Goal: Task Accomplishment & Management: Use online tool/utility

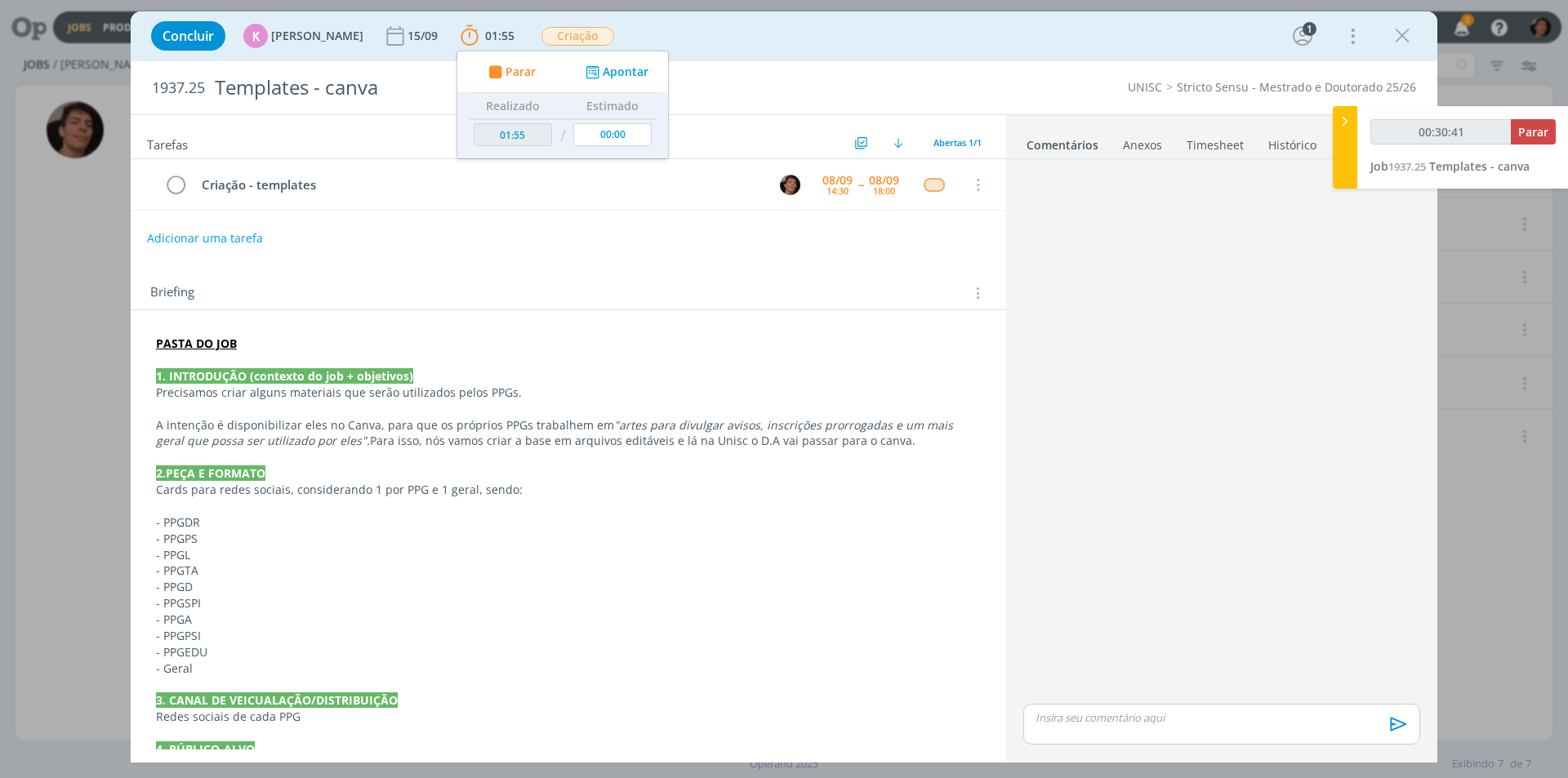
click at [1110, 735] on div "dialog" at bounding box center [1221, 724] width 396 height 40
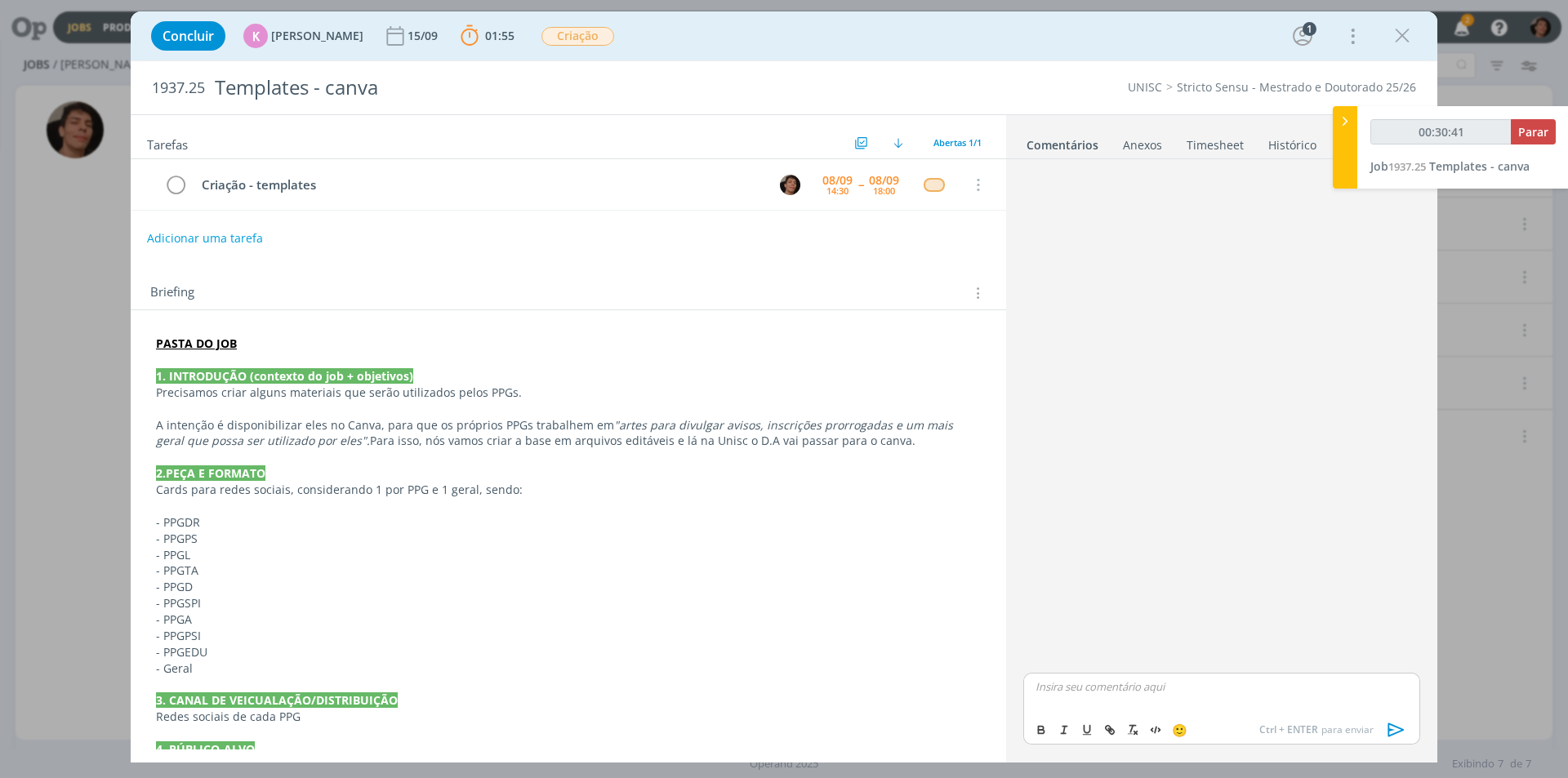
type input "00:30:42"
click at [1128, 707] on body "Jobs Produção [GEOGRAPHIC_DATA] 2 Notificações Central de Ajuda Área de Membros…" at bounding box center [784, 389] width 1568 height 778
click at [1066, 693] on p "@karol" at bounding box center [1221, 687] width 371 height 15
click at [1074, 690] on p "@karol" at bounding box center [1221, 687] width 371 height 15
click at [1096, 709] on span "[PERSON_NAME]" at bounding box center [1125, 710] width 101 height 20
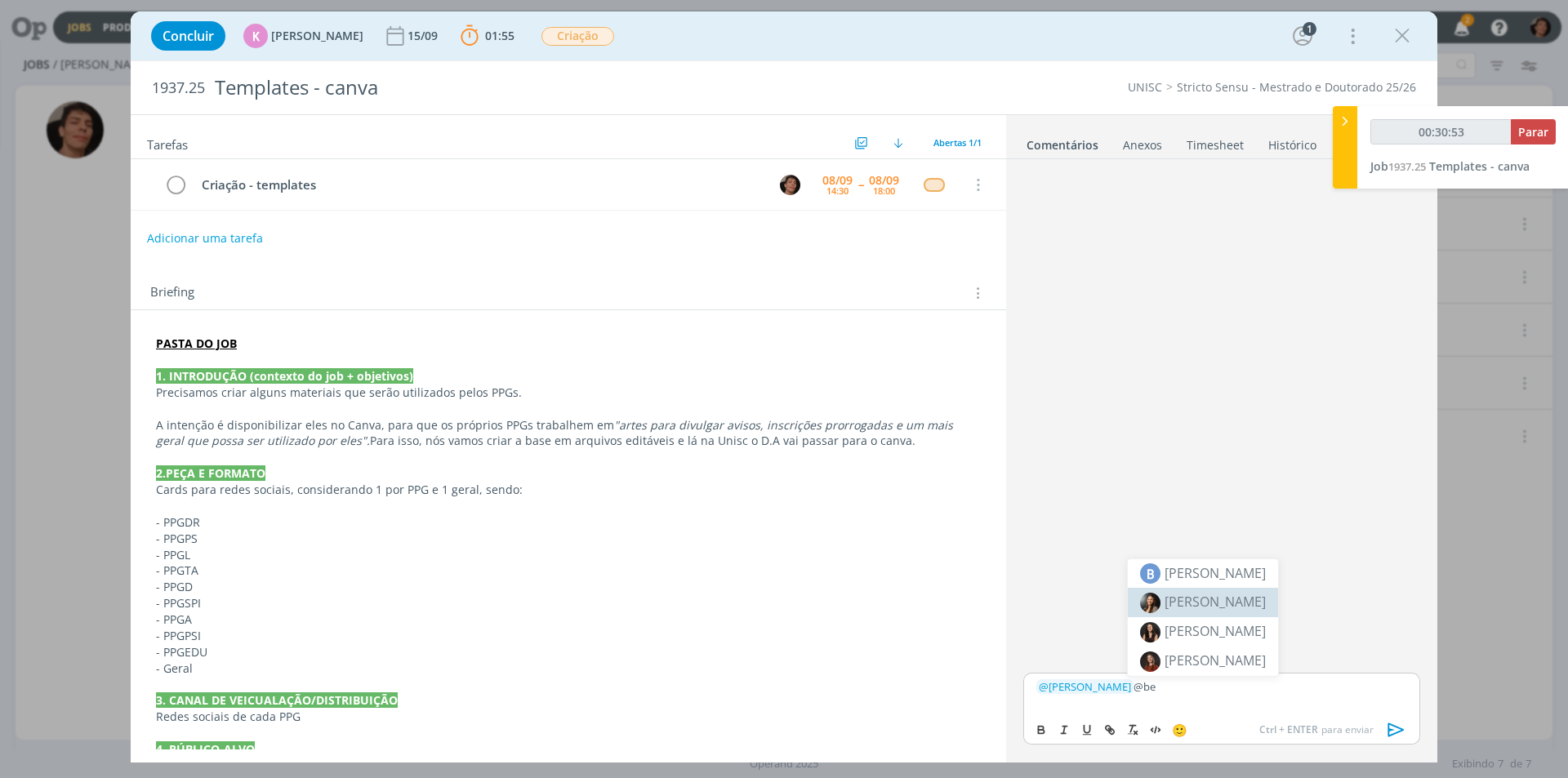
click at [1228, 604] on span "[PERSON_NAME]" at bounding box center [1215, 601] width 101 height 18
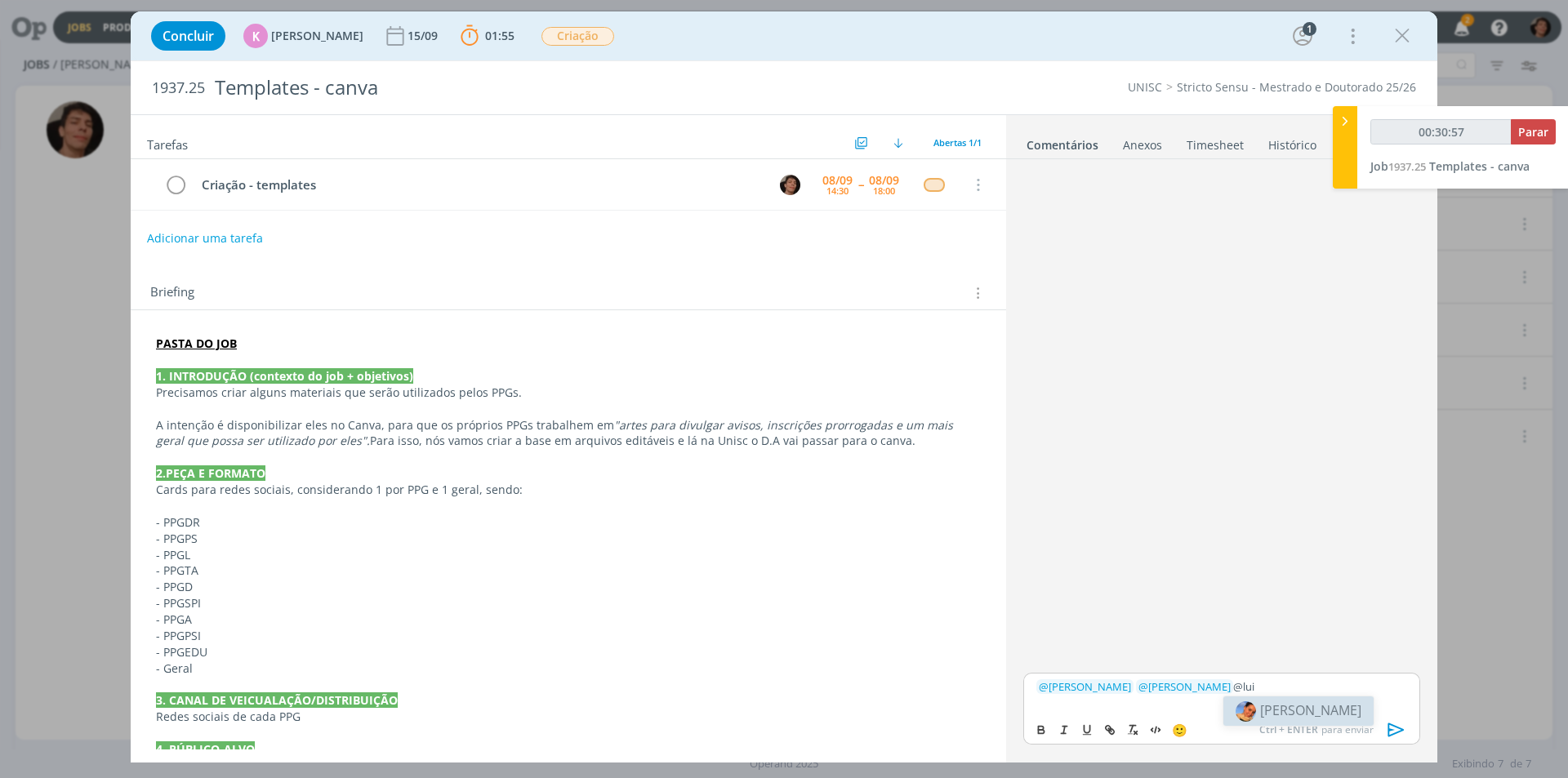
click at [1305, 710] on span "[PERSON_NAME]" at bounding box center [1311, 710] width 101 height 18
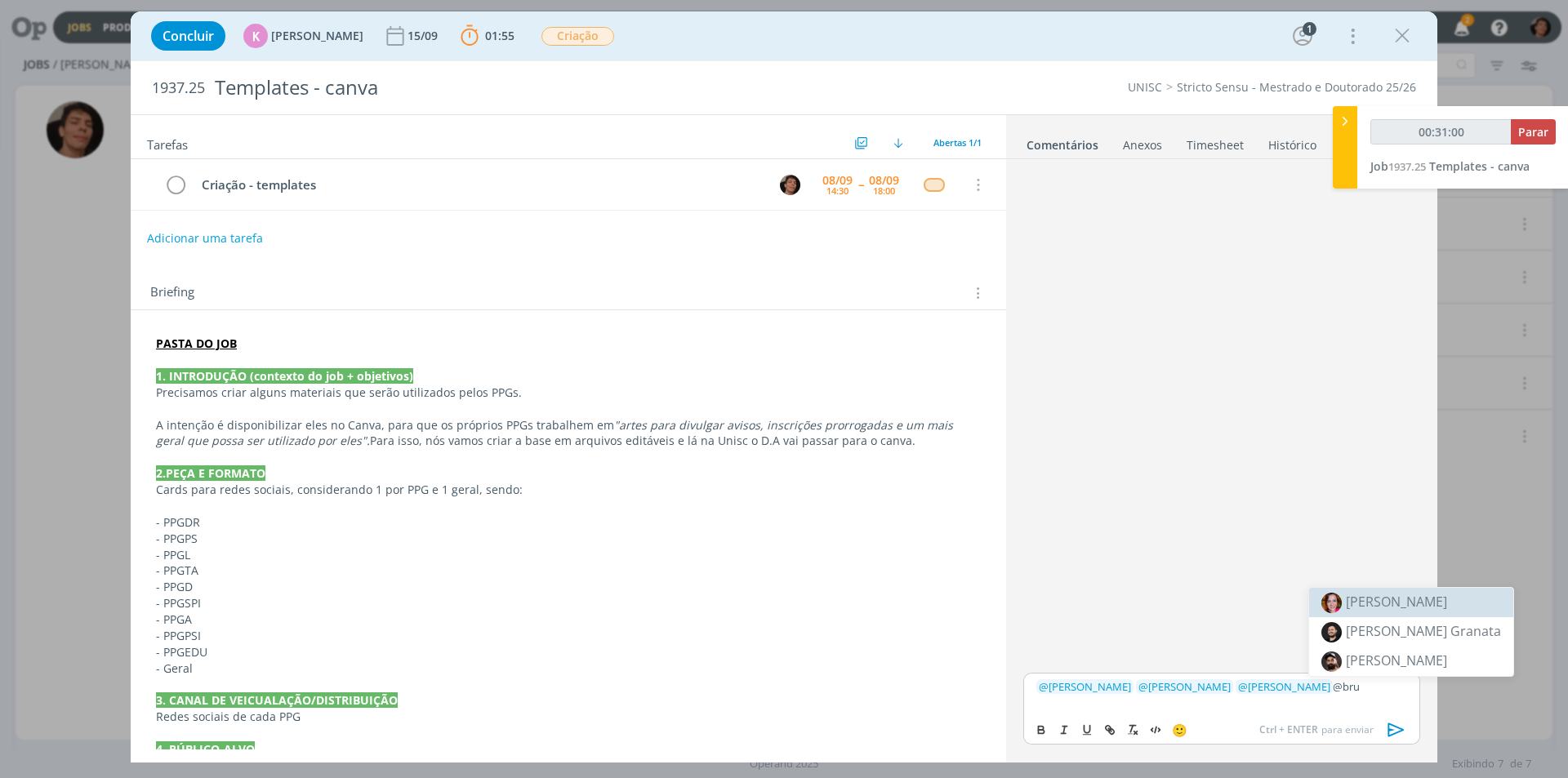
click at [1395, 604] on span "[PERSON_NAME]" at bounding box center [1396, 601] width 101 height 18
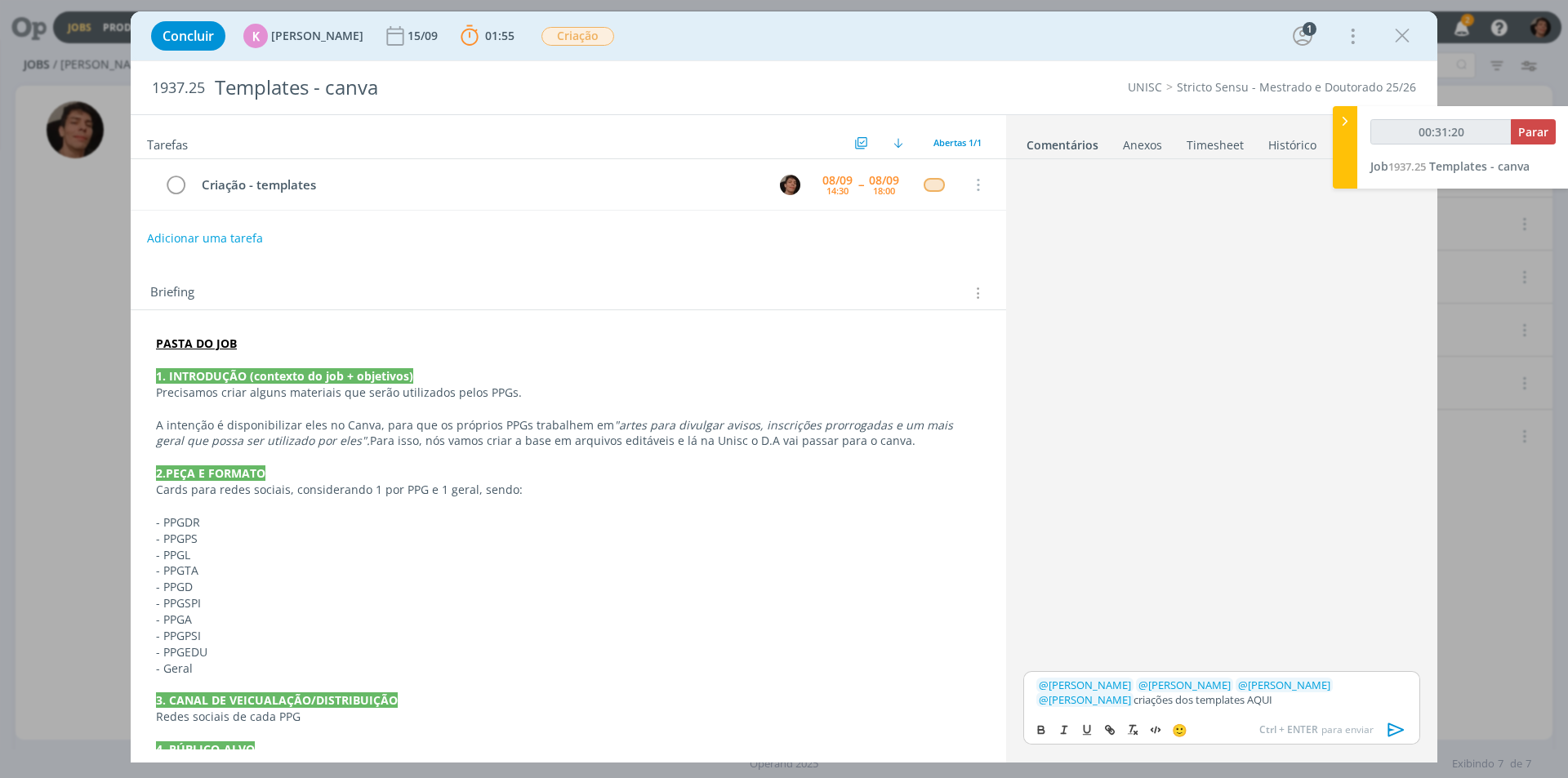
drag, startPoint x: 1140, startPoint y: 699, endPoint x: 1174, endPoint y: 702, distance: 34.1
click at [1174, 702] on p "﻿ @ [PERSON_NAME] ﻿ ﻿ @ [PERSON_NAME] ﻿ ﻿ @ [PERSON_NAME] ﻿ ﻿ @ [PERSON_NAME] ﻿…" at bounding box center [1221, 692] width 371 height 30
type input "00:31:21"
click at [1104, 729] on icon "dialog" at bounding box center [1110, 730] width 13 height 13
paste input "[URL][DOMAIN_NAME]"
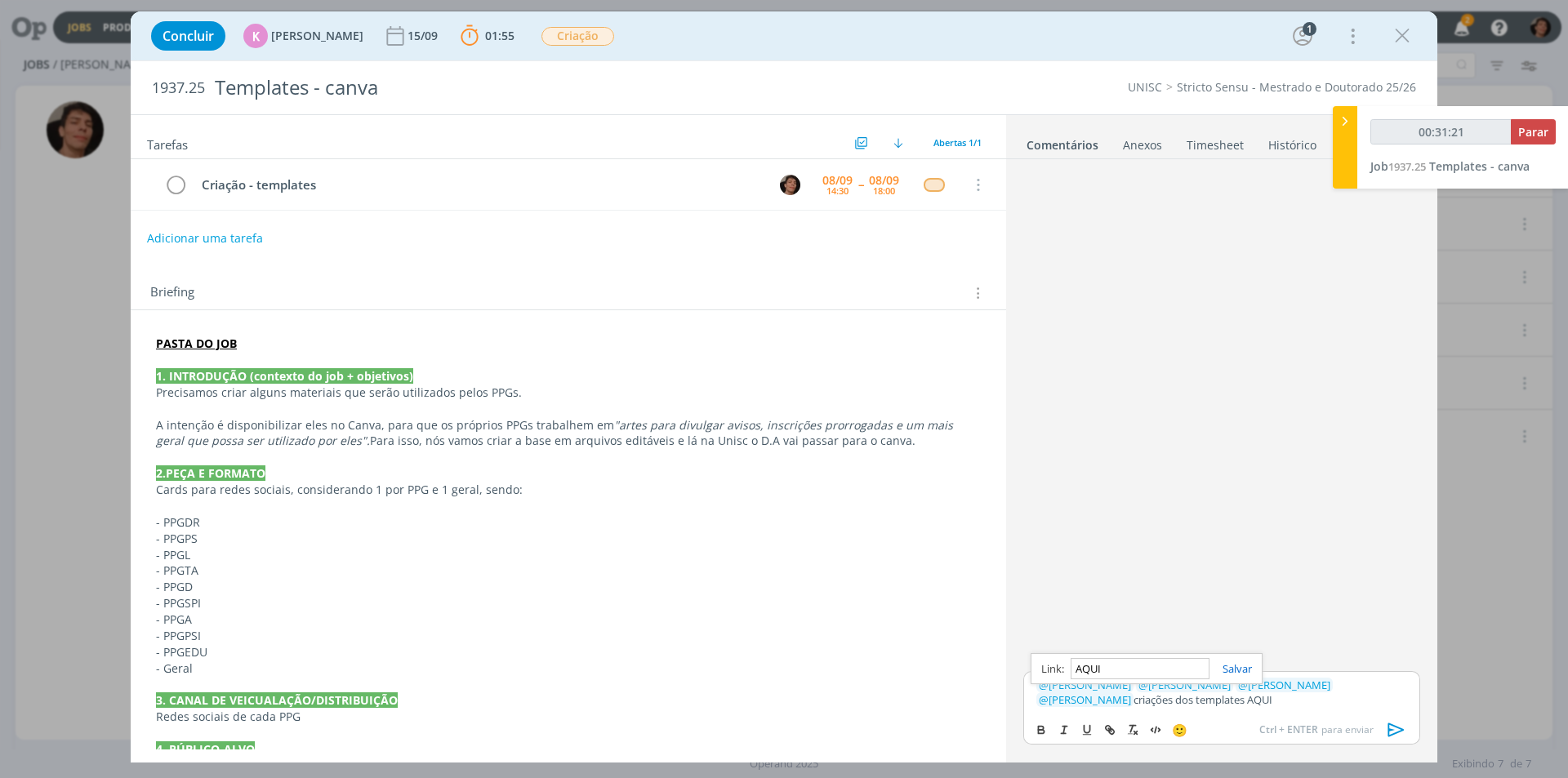
type input "[URL][DOMAIN_NAME]"
type input "00:31:22"
type input "[URL][DOMAIN_NAME]"
click at [1242, 672] on link "dialog" at bounding box center [1230, 669] width 42 height 15
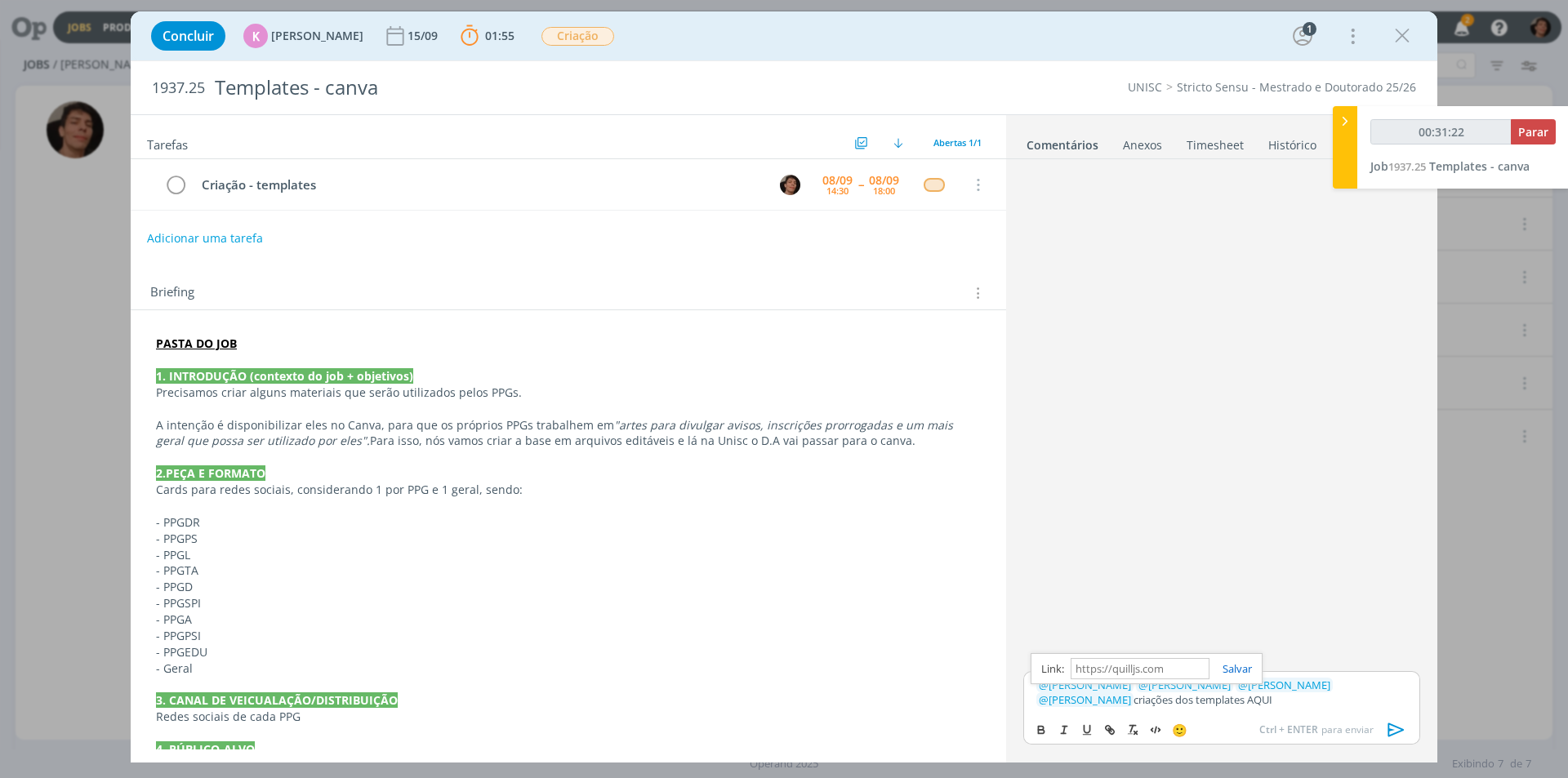
scroll to position [0, 0]
click at [1219, 710] on div "﻿ @ [PERSON_NAME] ﻿ ﻿ @ [PERSON_NAME] ﻿ ﻿ @ [PERSON_NAME] ﻿ ﻿ @ [PERSON_NAME] ﻿…" at bounding box center [1221, 692] width 396 height 42
click at [1398, 729] on icon "dialog" at bounding box center [1396, 730] width 24 height 24
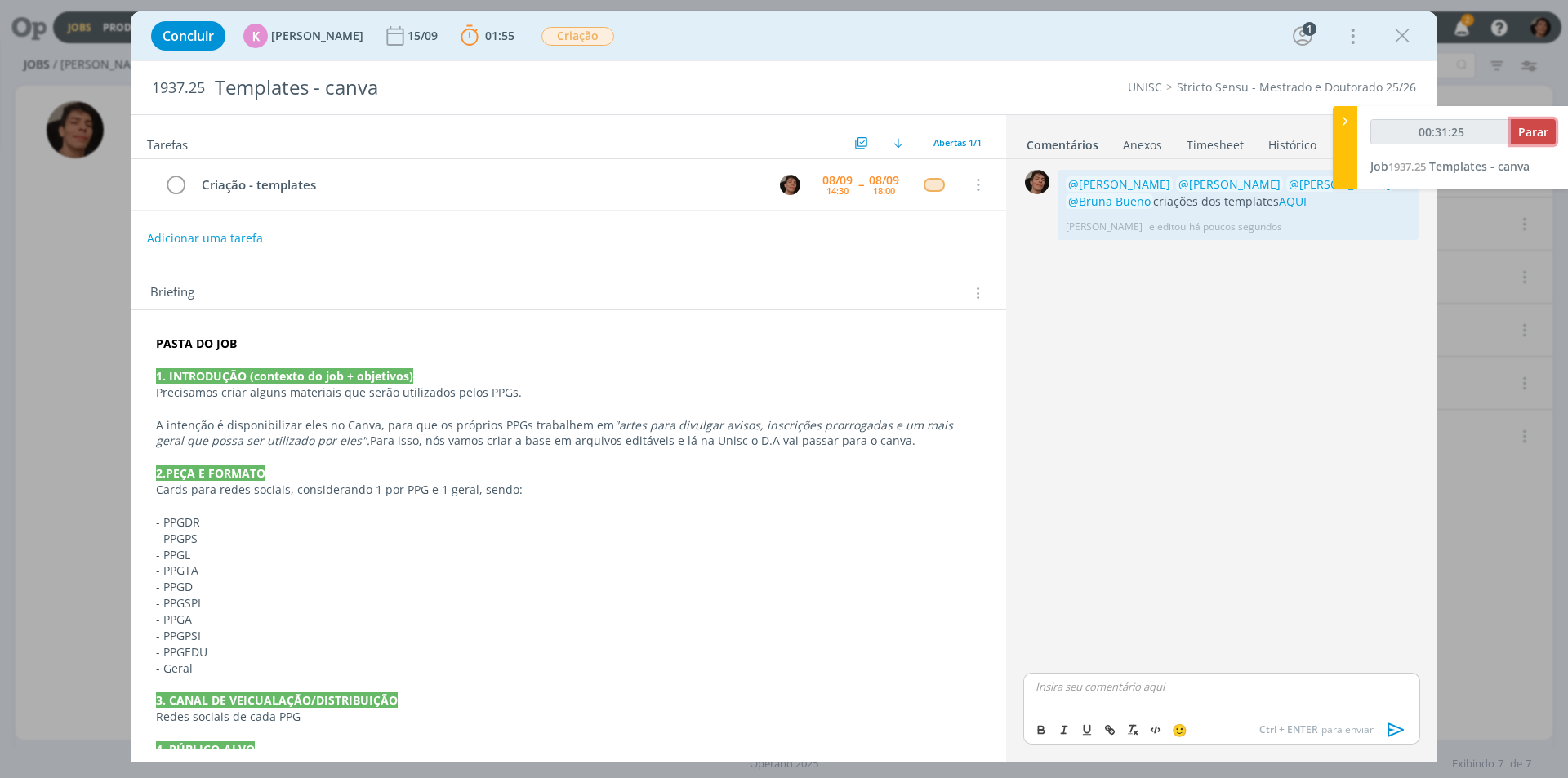
click at [1532, 132] on span "Parar" at bounding box center [1533, 132] width 30 height 16
type input "00:32:00"
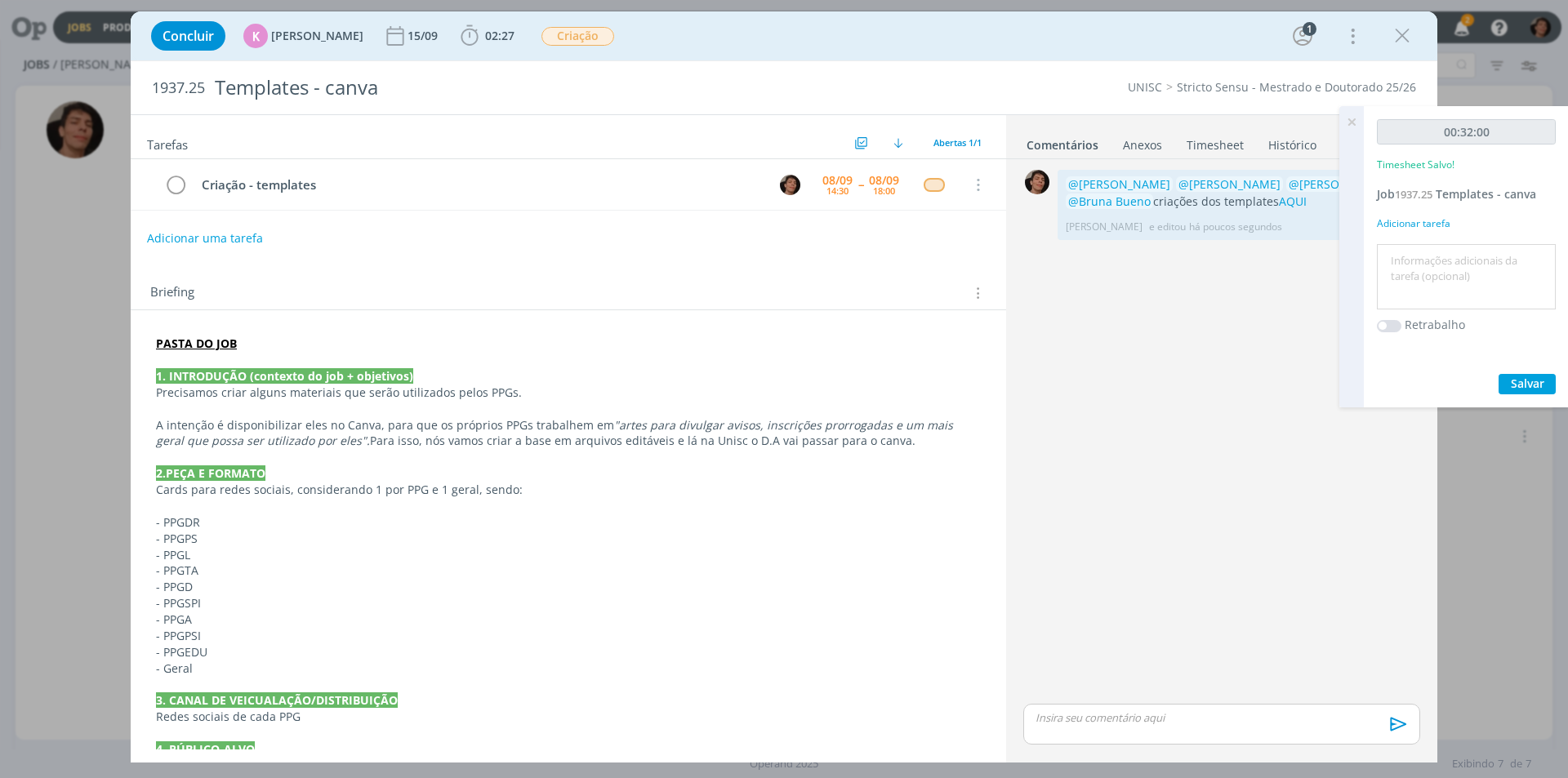
click at [1410, 273] on textarea at bounding box center [1467, 277] width 171 height 58
type textarea "criação templates"
click at [1517, 385] on span "Salvar" at bounding box center [1528, 383] width 34 height 16
click at [178, 180] on icon "dialog" at bounding box center [176, 185] width 23 height 24
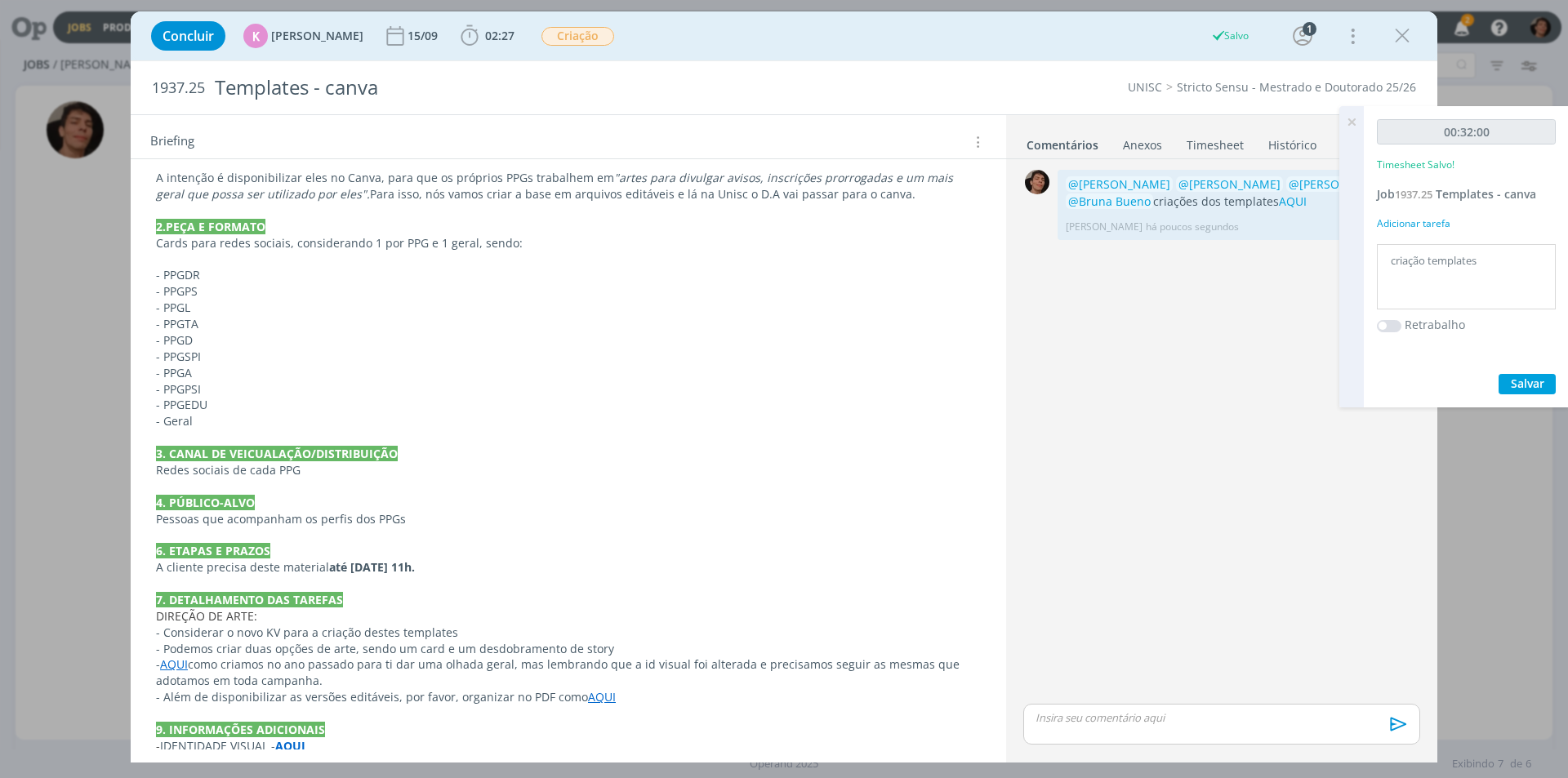
scroll to position [212, 0]
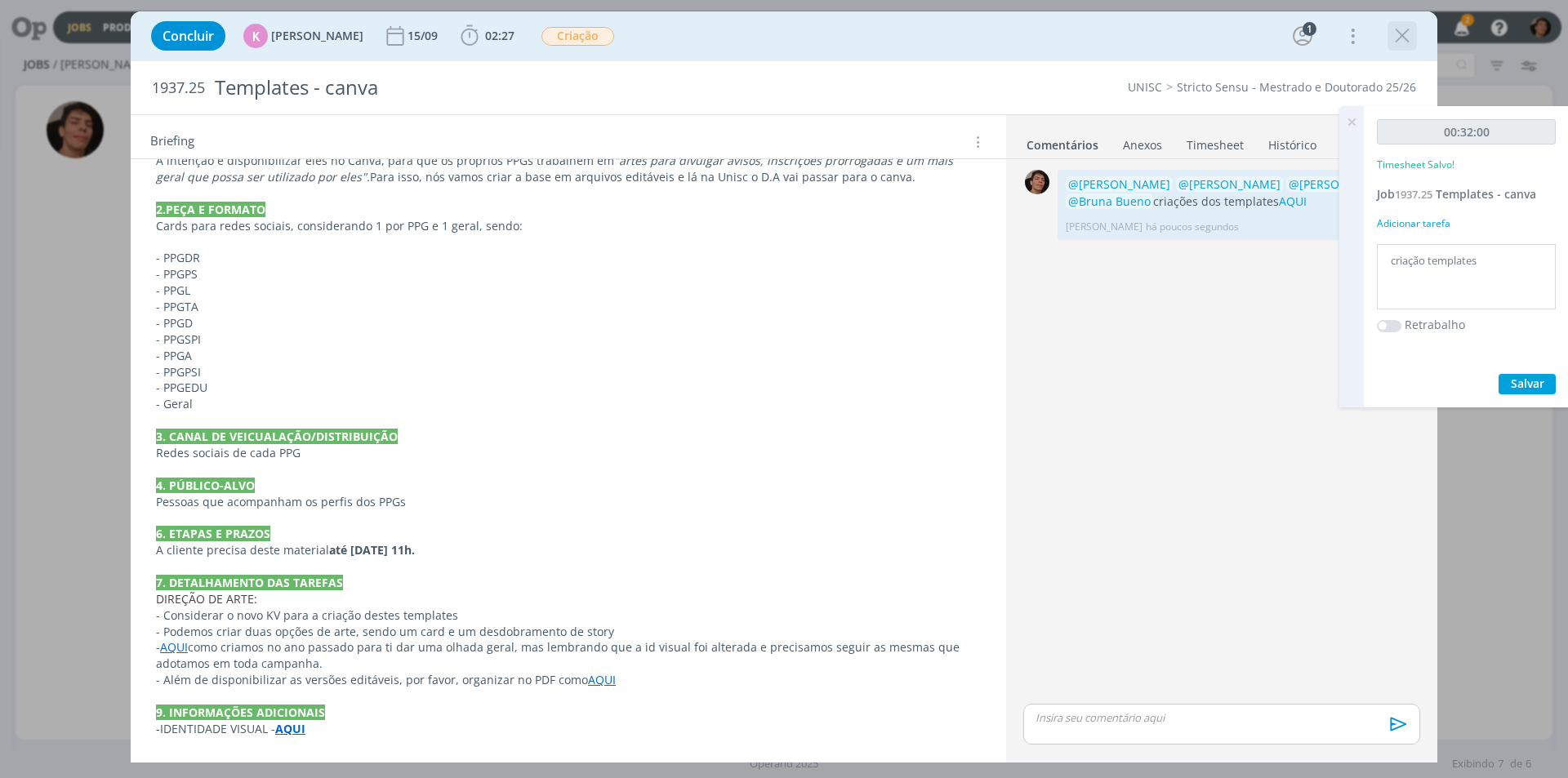
click at [1395, 28] on icon "dialog" at bounding box center [1402, 36] width 24 height 24
